Goal: Information Seeking & Learning: Find contact information

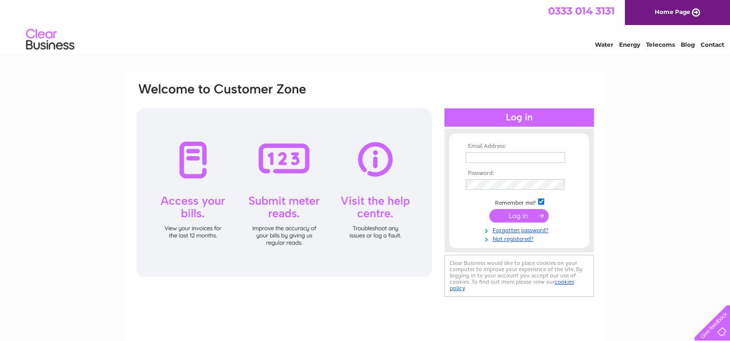
type input "mags.e.smith2@gmail.com"
click at [515, 213] on input "submit" at bounding box center [518, 216] width 59 height 14
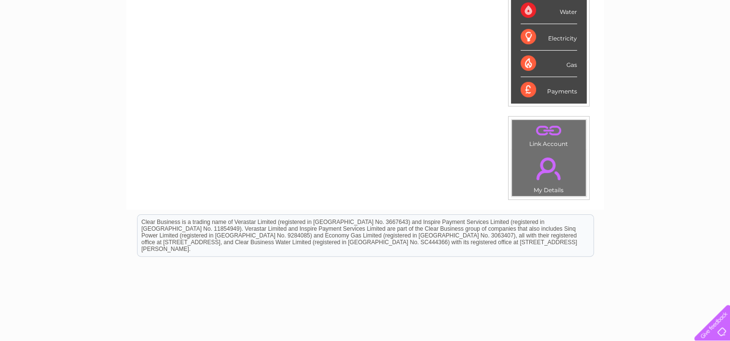
scroll to position [204, 0]
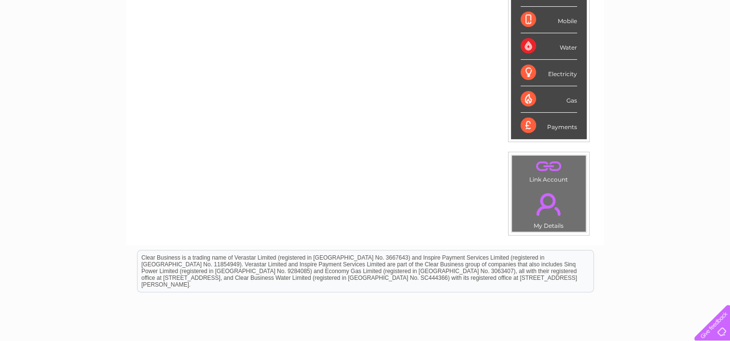
click at [546, 211] on link "." at bounding box center [548, 205] width 69 height 34
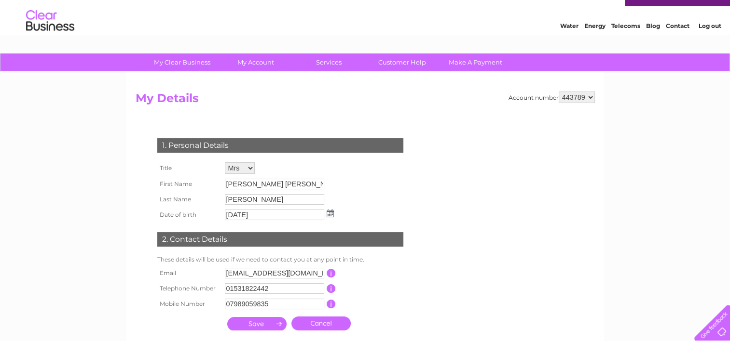
scroll to position [18, 0]
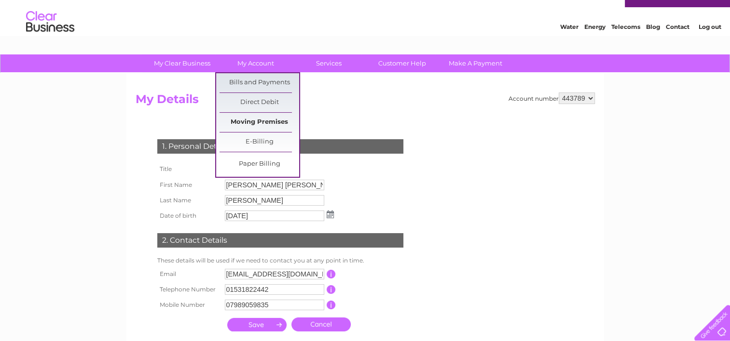
click at [245, 119] on link "Moving Premises" at bounding box center [259, 122] width 80 height 19
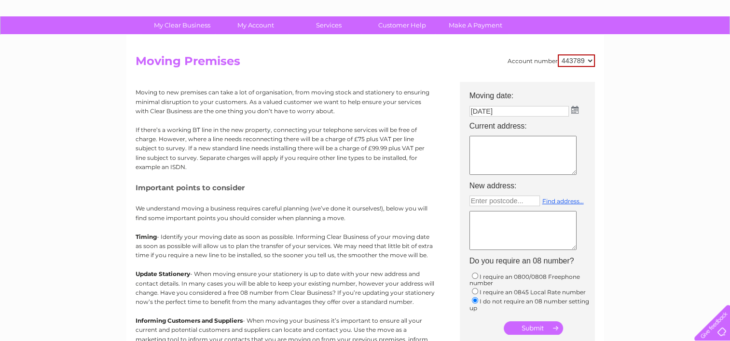
scroll to position [54, 0]
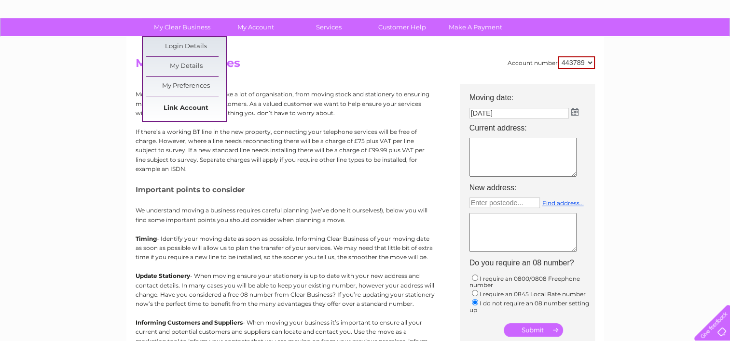
click at [166, 108] on link "Link Account" at bounding box center [186, 108] width 80 height 19
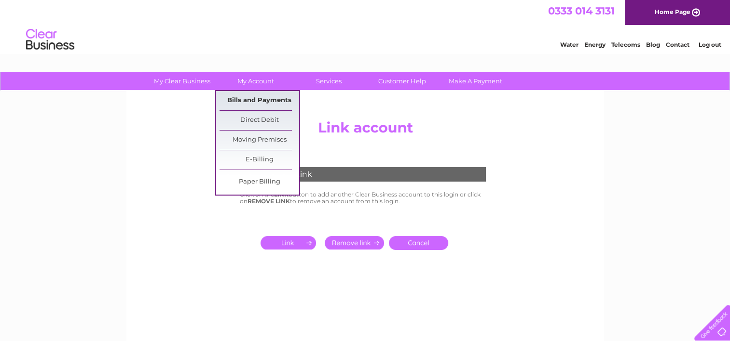
click at [264, 102] on link "Bills and Payments" at bounding box center [259, 100] width 80 height 19
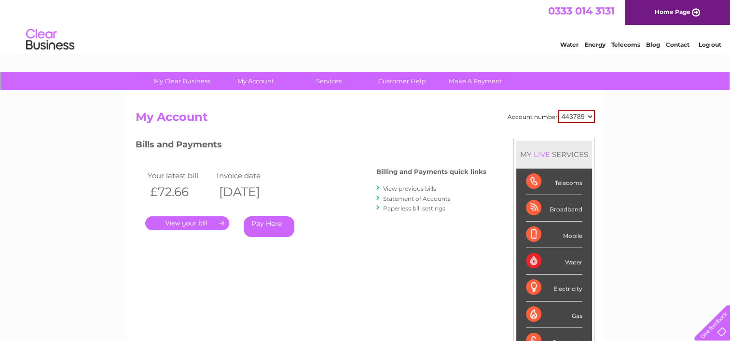
click at [205, 220] on link "." at bounding box center [187, 224] width 84 height 14
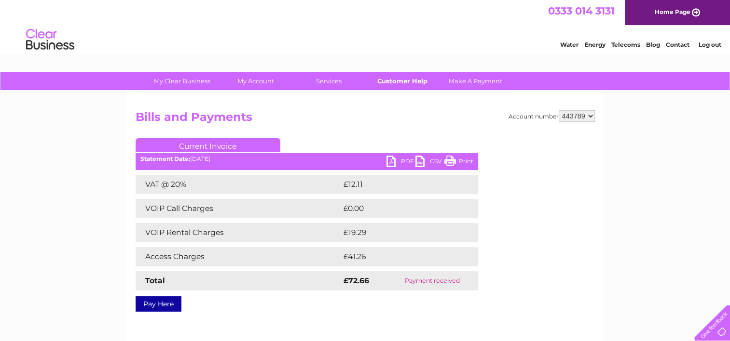
click at [404, 82] on link "Customer Help" at bounding box center [402, 81] width 80 height 18
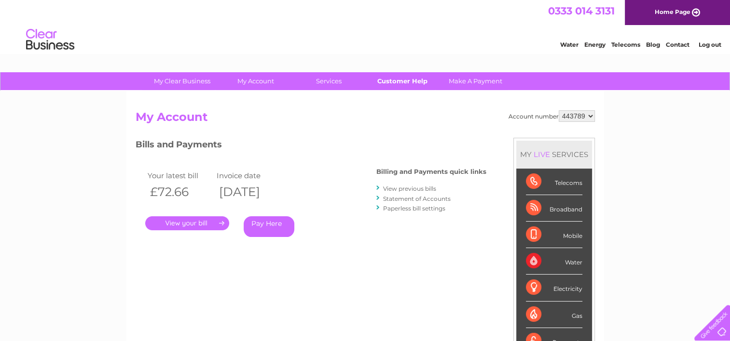
click at [406, 80] on link "Customer Help" at bounding box center [402, 81] width 80 height 18
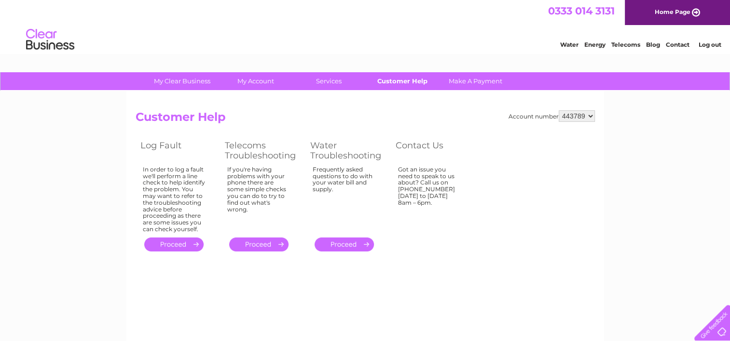
click at [402, 81] on link "Customer Help" at bounding box center [402, 81] width 80 height 18
click at [398, 81] on link "Customer Help" at bounding box center [402, 81] width 80 height 18
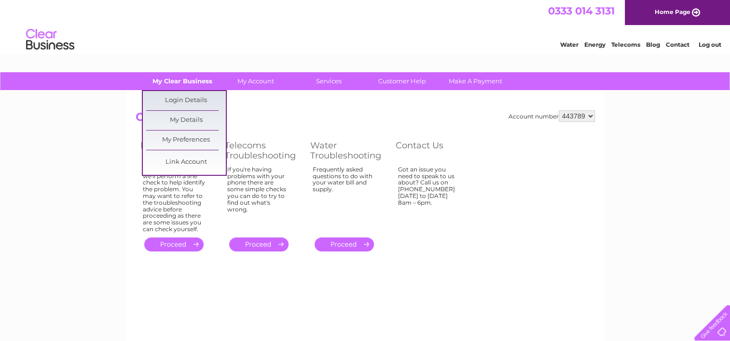
click at [190, 77] on link "My Clear Business" at bounding box center [182, 81] width 80 height 18
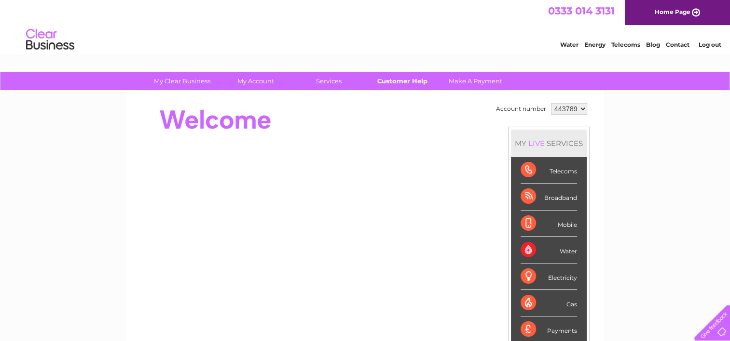
click at [402, 77] on link "Customer Help" at bounding box center [402, 81] width 80 height 18
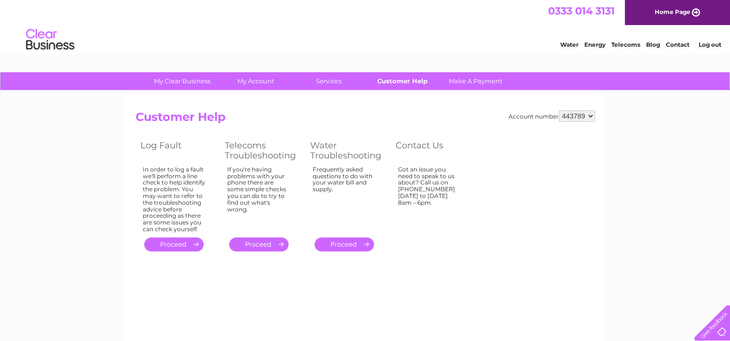
click at [406, 83] on link "Customer Help" at bounding box center [402, 81] width 80 height 18
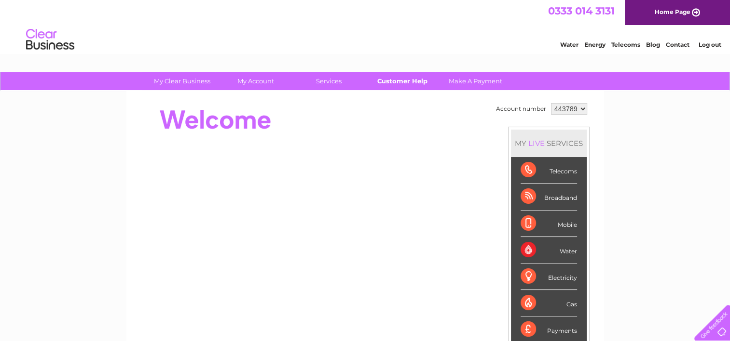
click at [408, 77] on link "Customer Help" at bounding box center [402, 81] width 80 height 18
click at [403, 79] on link "Customer Help" at bounding box center [402, 81] width 80 height 18
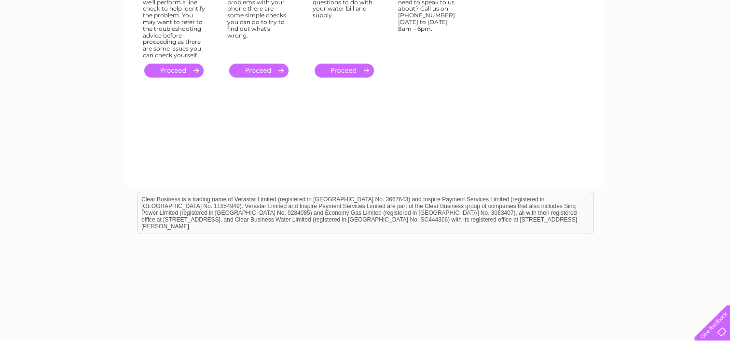
scroll to position [191, 0]
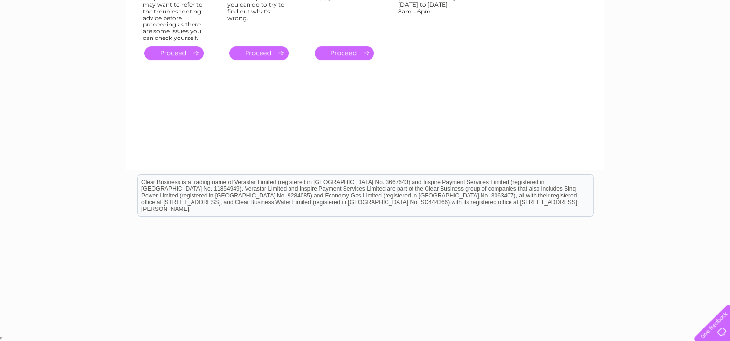
click at [711, 330] on div at bounding box center [710, 321] width 40 height 40
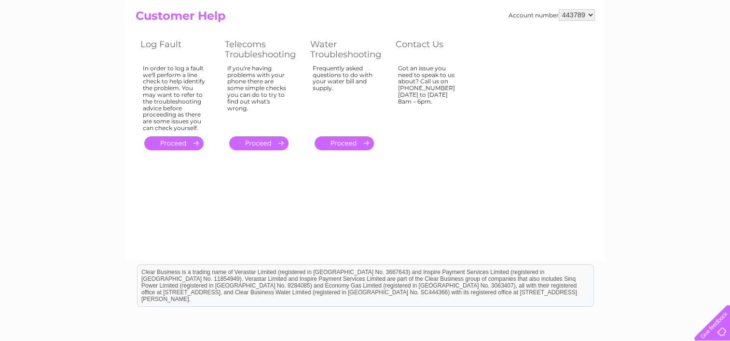
scroll to position [0, 0]
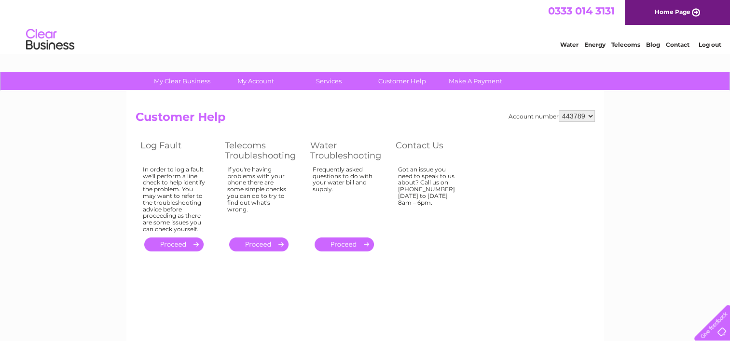
click at [674, 41] on link "Contact" at bounding box center [678, 44] width 24 height 7
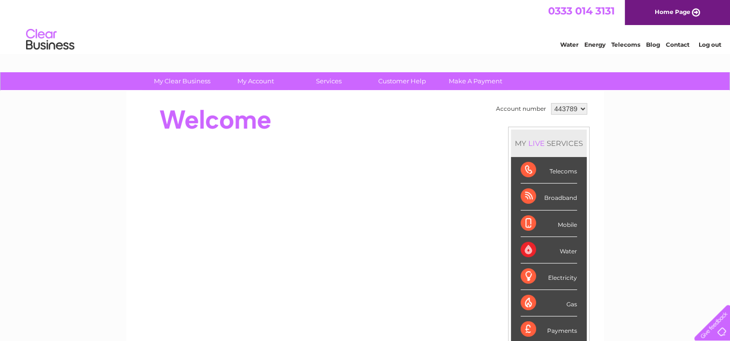
click at [677, 8] on link "Home Page" at bounding box center [677, 12] width 105 height 25
